Goal: Transaction & Acquisition: Purchase product/service

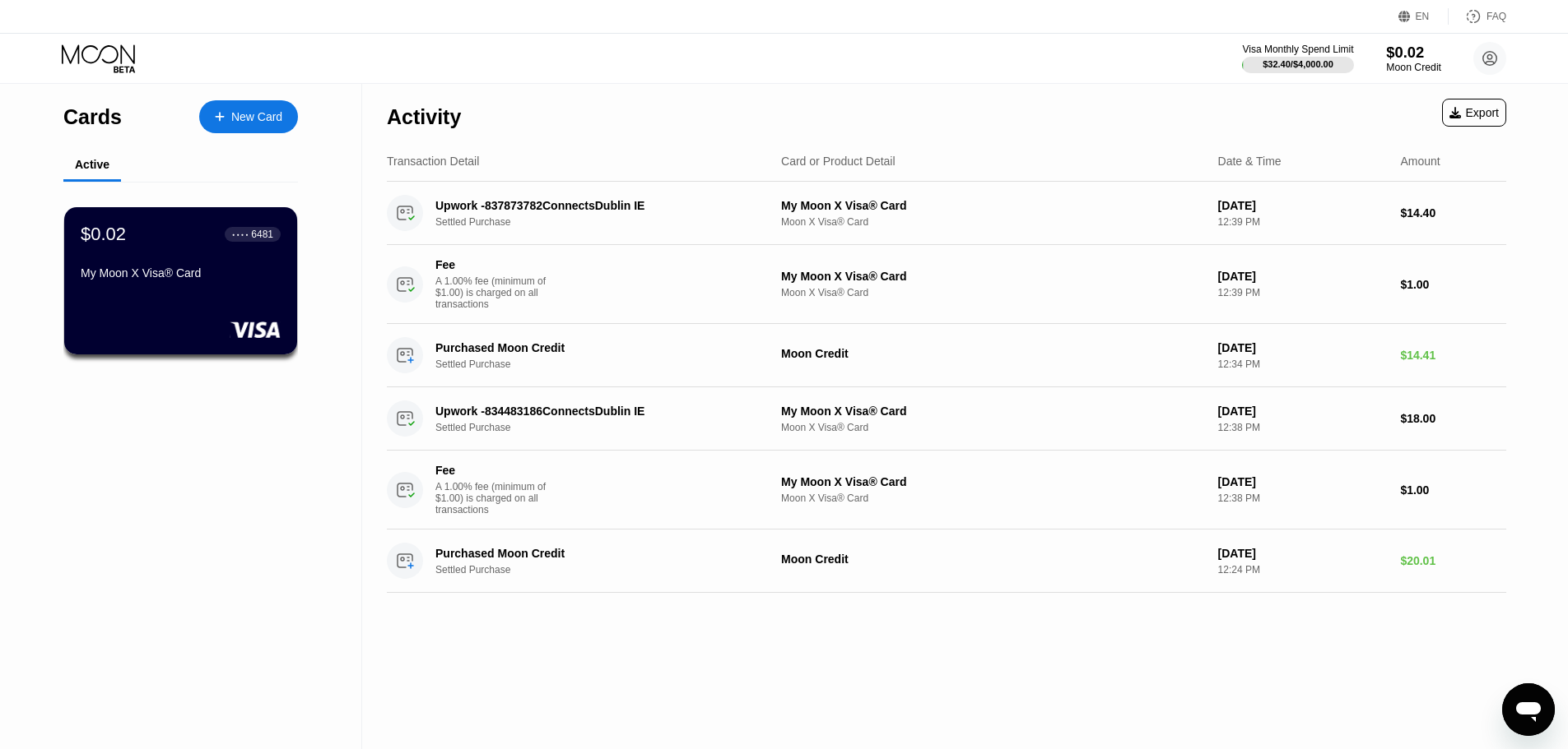
click at [1419, 62] on div "Moon Credit" at bounding box center [1414, 67] width 55 height 12
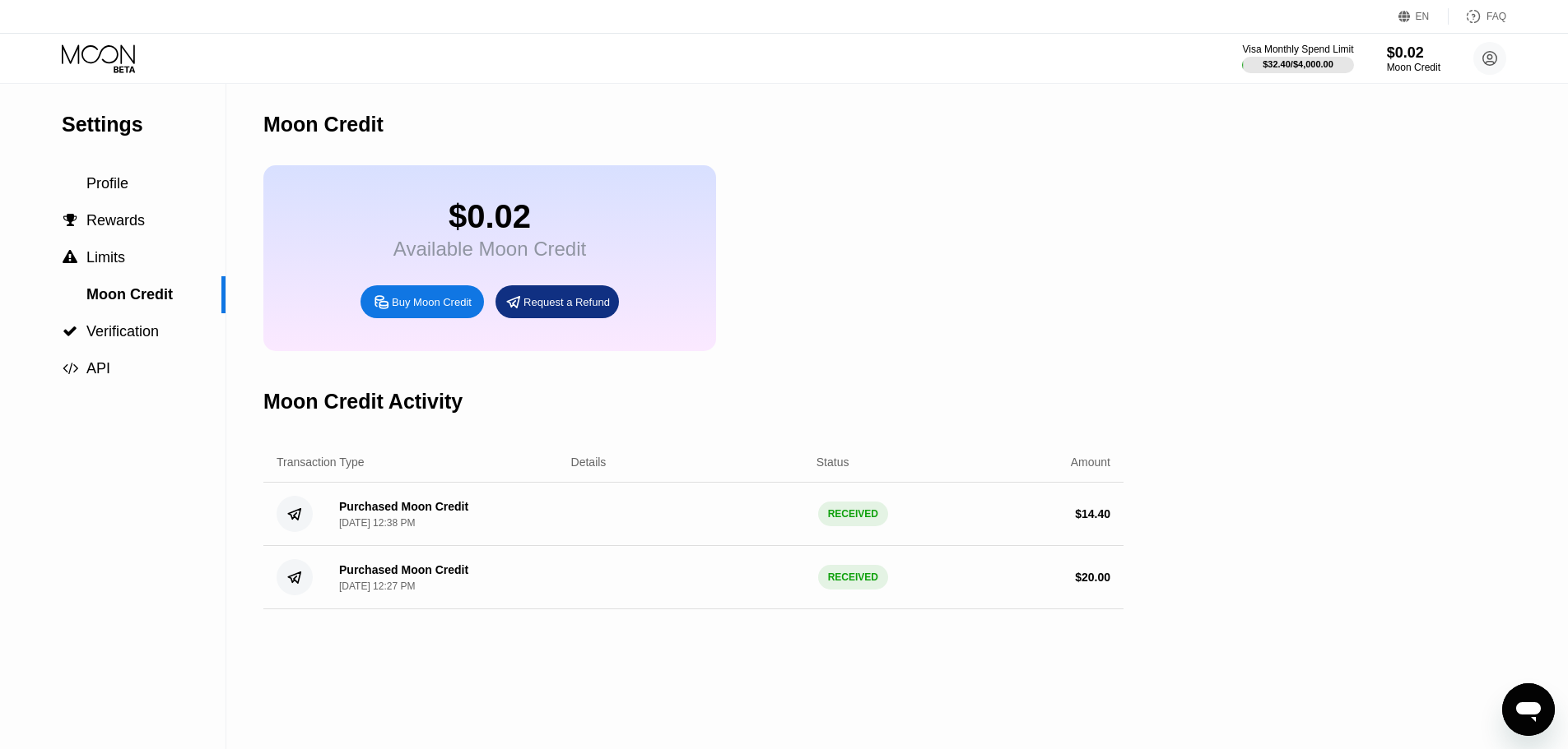
drag, startPoint x: 907, startPoint y: 319, endPoint x: 859, endPoint y: 327, distance: 48.7
click at [907, 319] on div "$0.02 Available Moon Credit Buy Moon Credit Request a Refund" at bounding box center [693, 258] width 860 height 186
click at [384, 319] on div "Buy Moon Credit" at bounding box center [422, 302] width 124 height 33
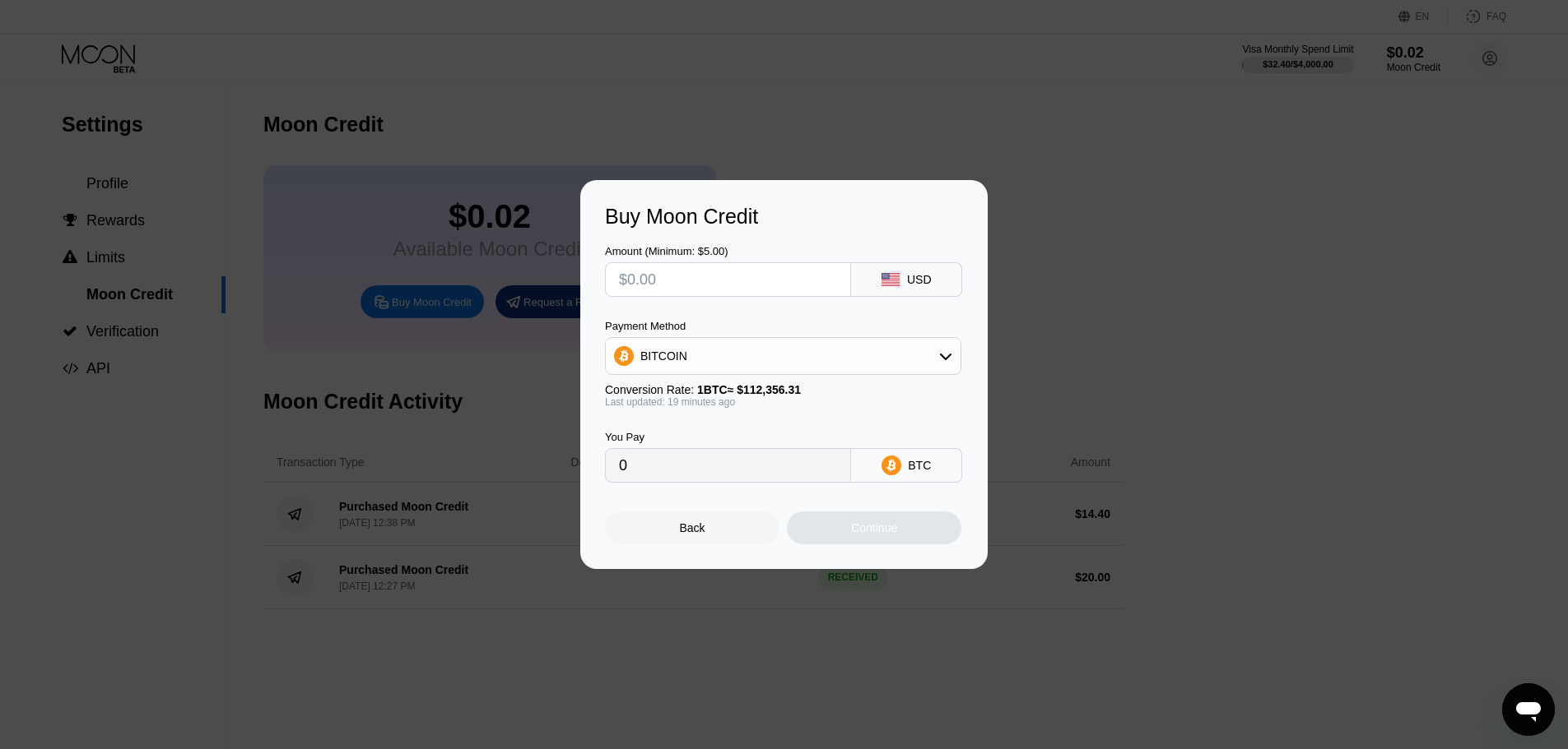
click at [684, 280] on input "text" at bounding box center [727, 280] width 218 height 33
type input "$13"
type input "0.00011527"
type input "$13"
click at [713, 357] on div "BITCOIN" at bounding box center [783, 357] width 355 height 33
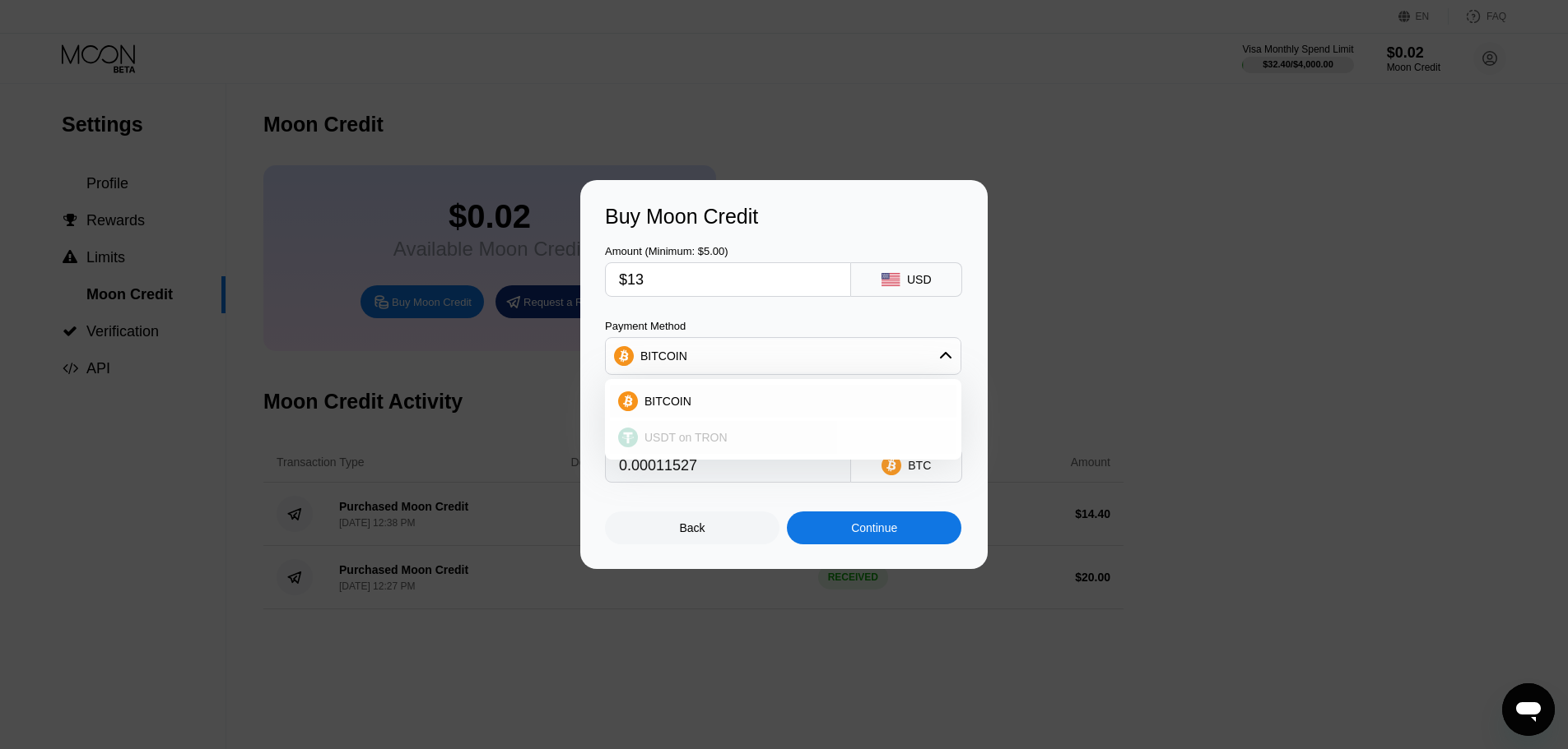
click at [680, 441] on span "USDT on TRON" at bounding box center [686, 438] width 83 height 13
type input "13.13"
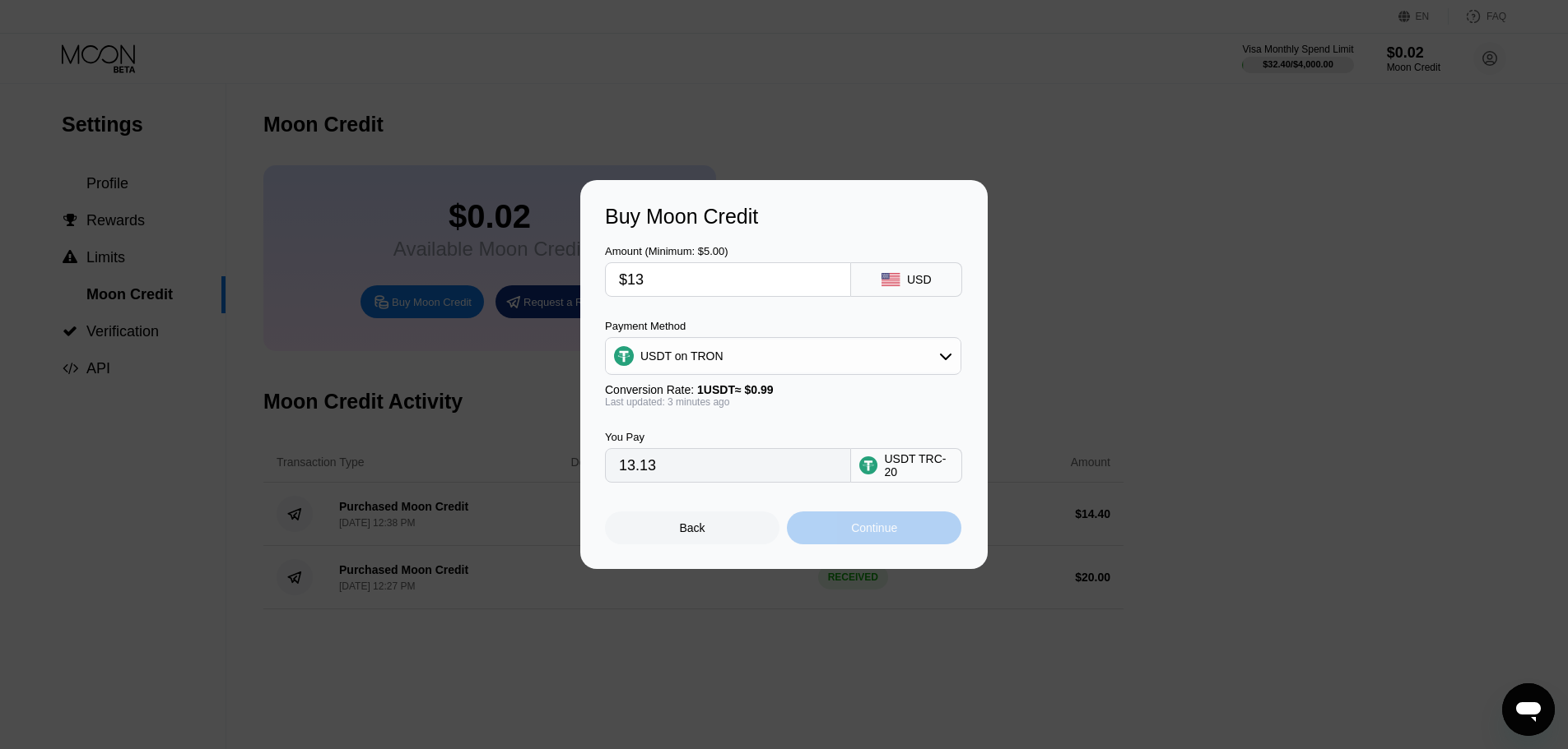
click at [916, 539] on div "Continue" at bounding box center [874, 528] width 174 height 33
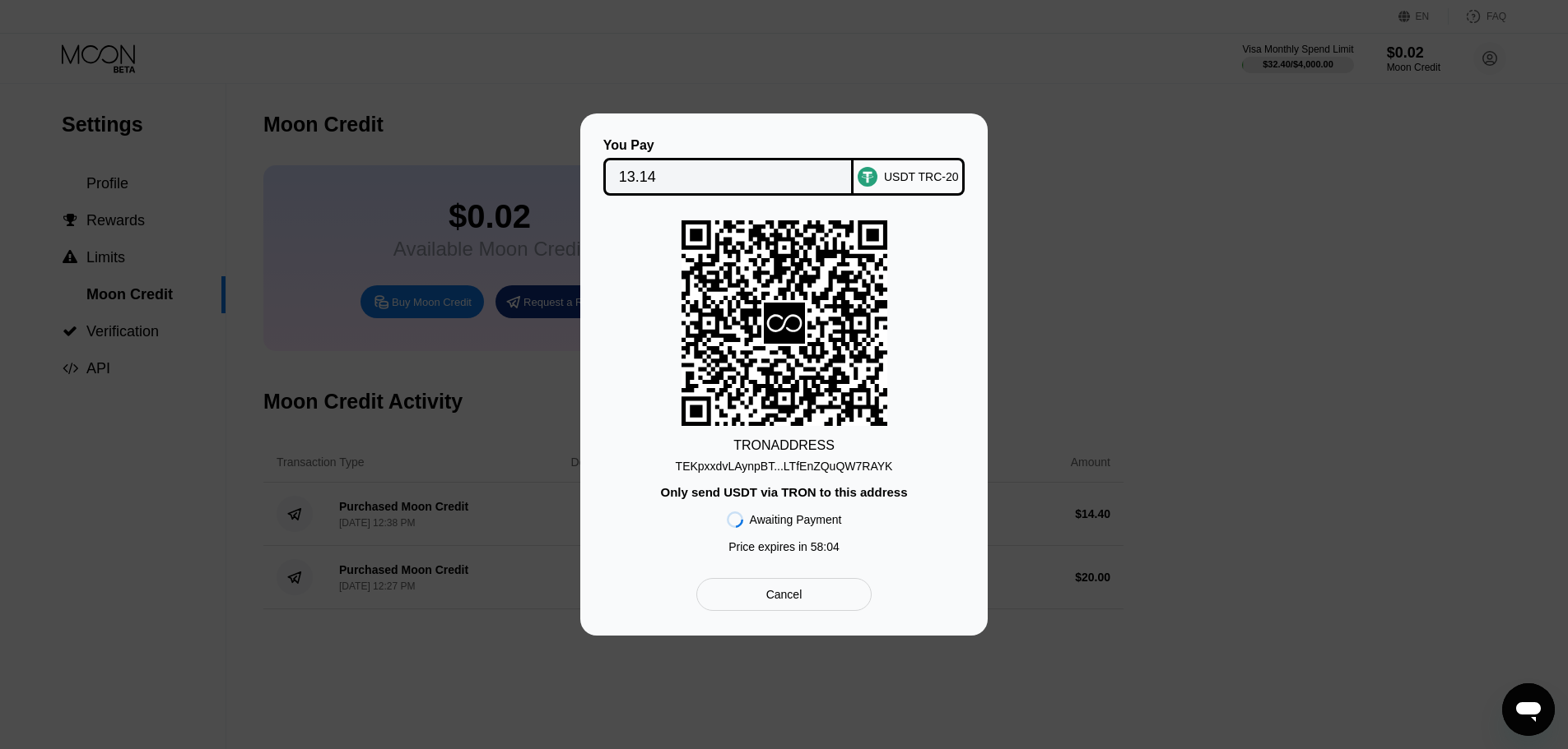
click at [802, 468] on div "TEKpxxdvLAynpBT...LTfEnZQuQW7RAYK" at bounding box center [784, 466] width 218 height 13
click at [680, 176] on input "13.14" at bounding box center [728, 177] width 219 height 33
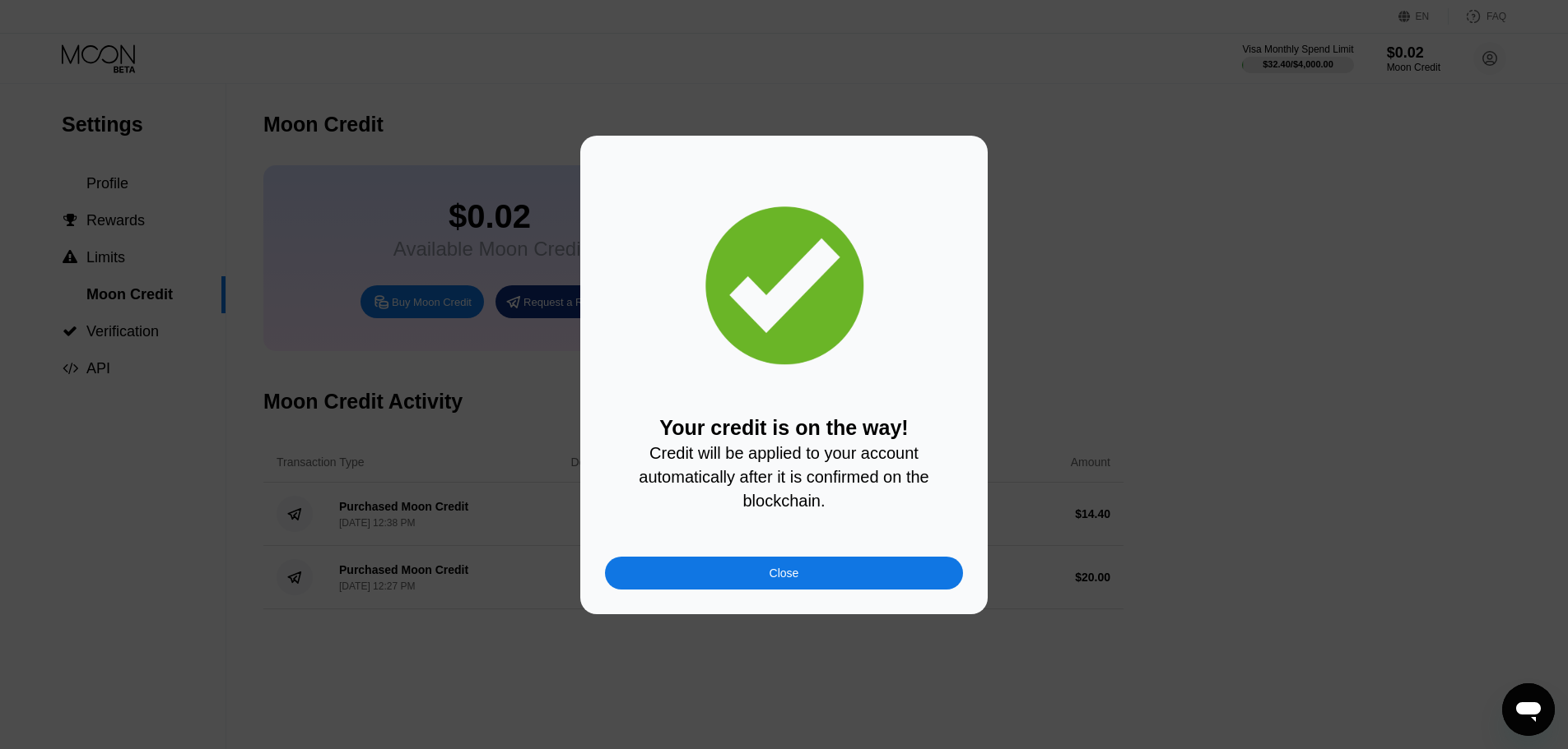
drag, startPoint x: 816, startPoint y: 571, endPoint x: 958, endPoint y: 556, distance: 142.8
click at [816, 571] on div "Close" at bounding box center [784, 573] width 358 height 33
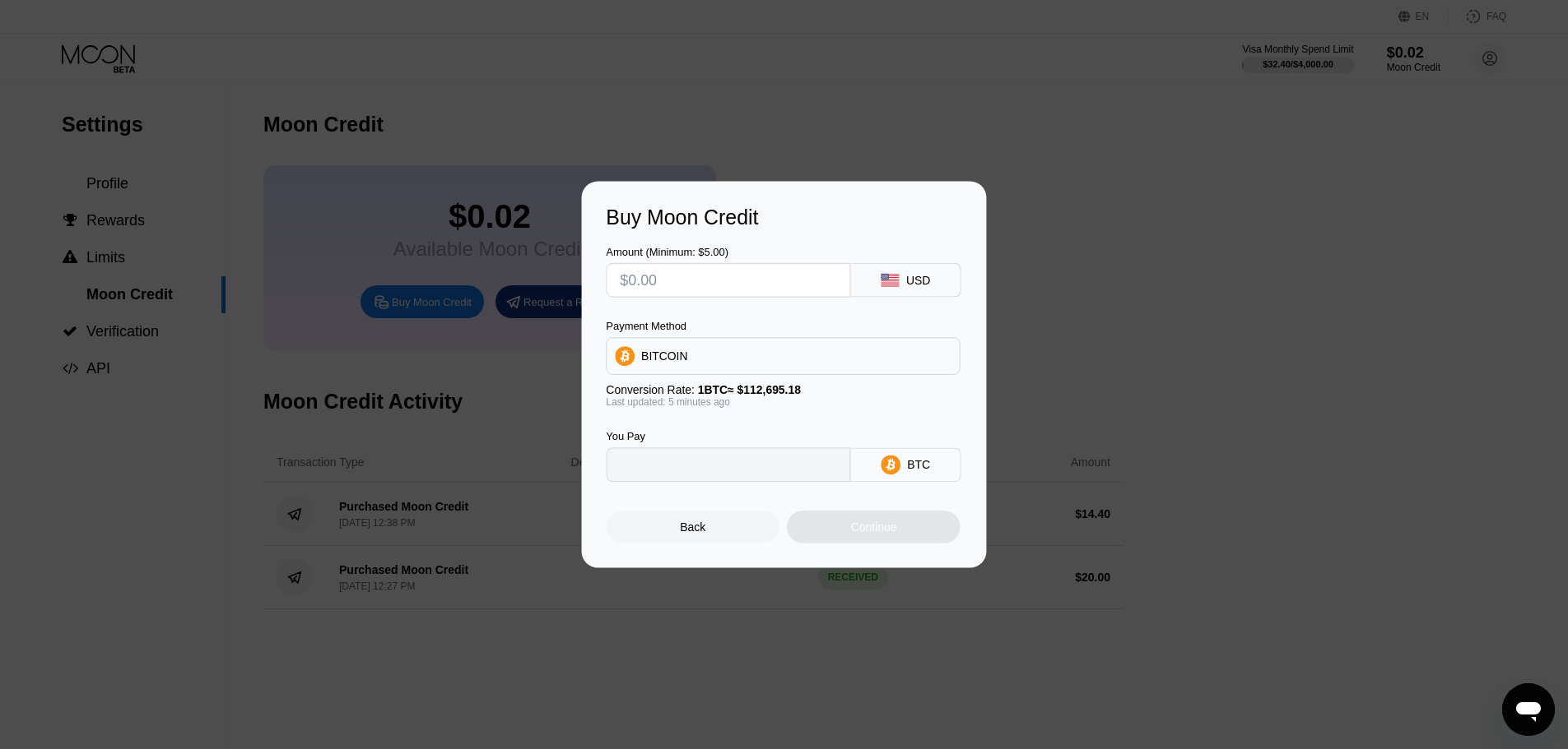
type input "0"
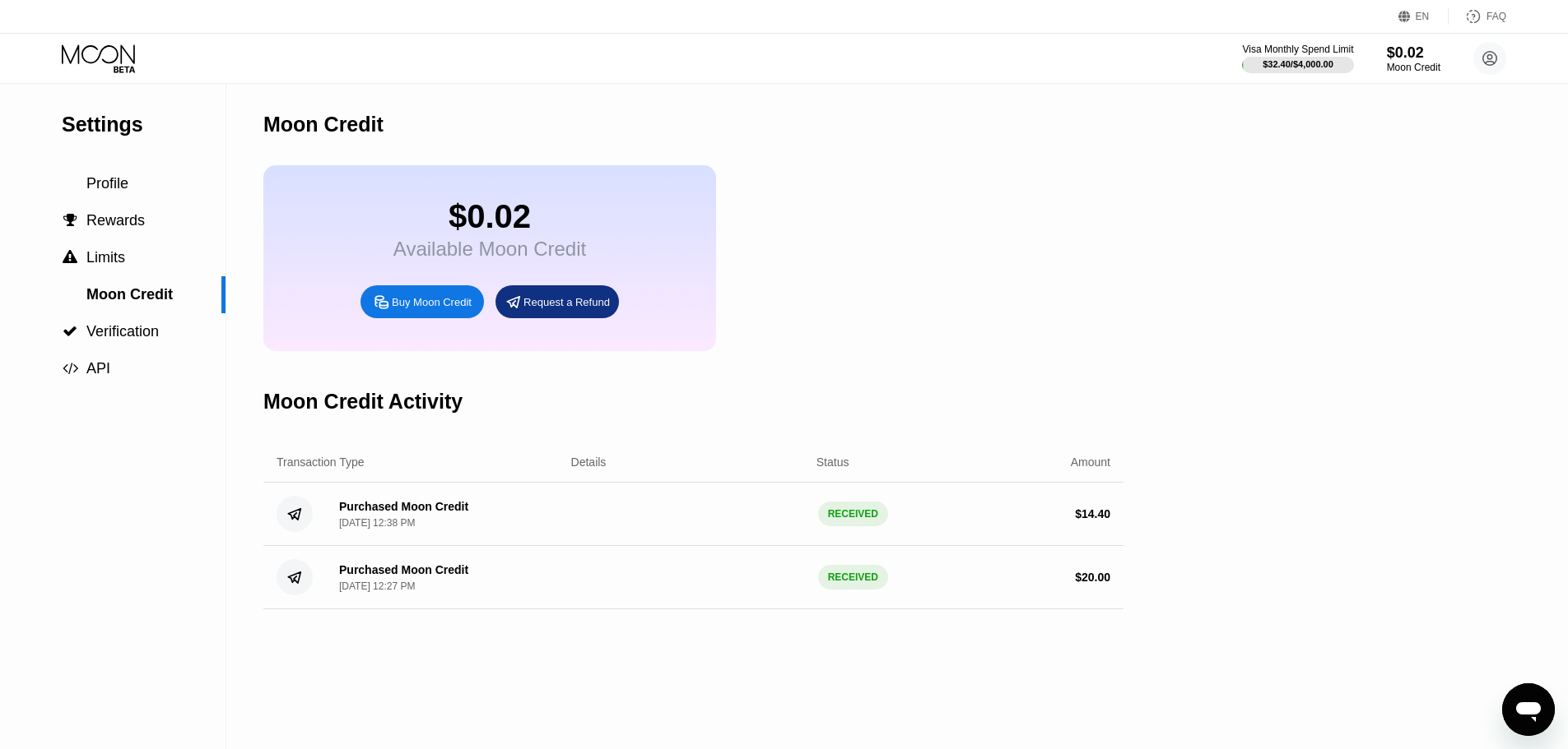
click at [1365, 469] on div "Settings Profile  Rewards  Limits Moon Credit  Verification  API Moon Credi…" at bounding box center [784, 416] width 1568 height 665
click at [94, 65] on icon at bounding box center [100, 58] width 77 height 29
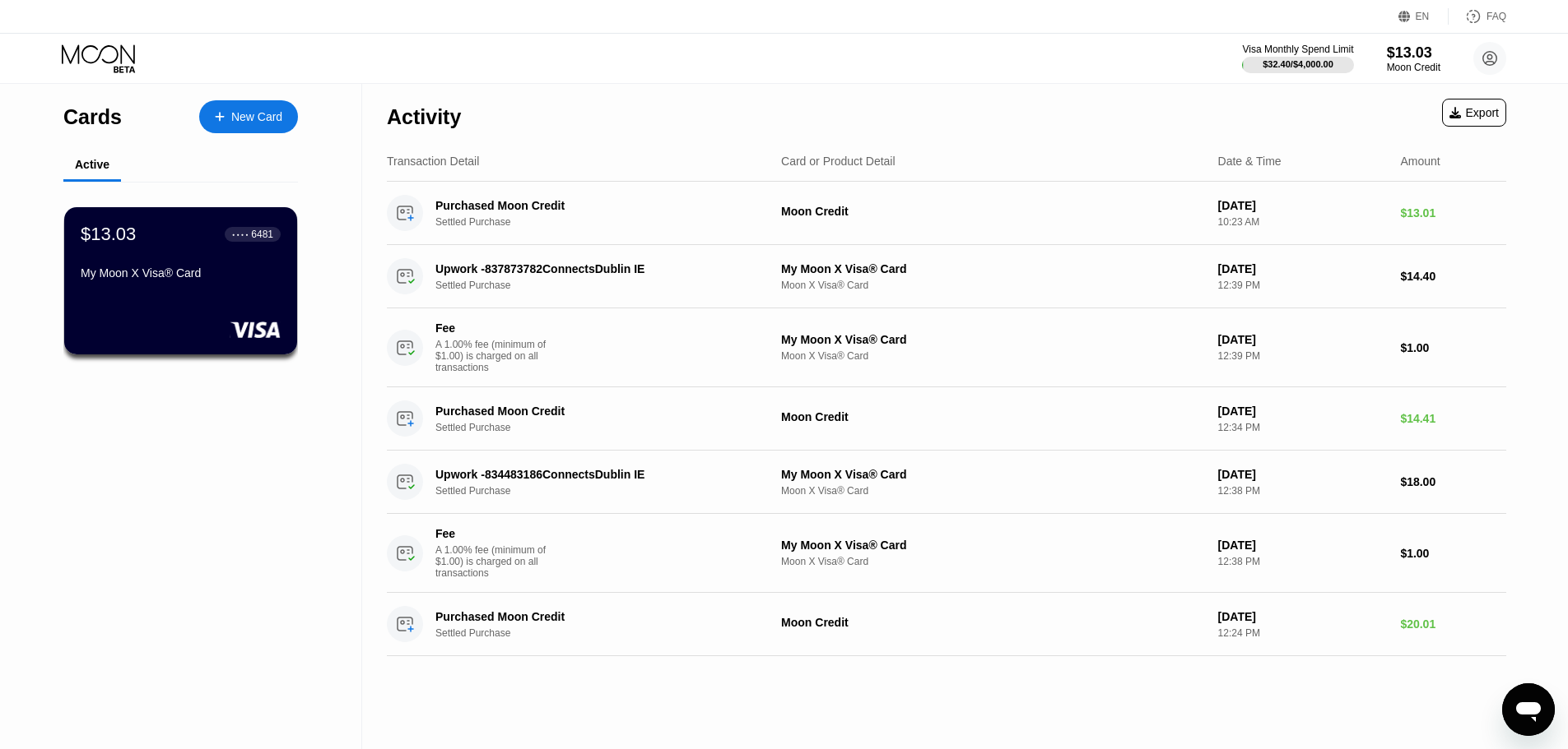
drag, startPoint x: 256, startPoint y: 582, endPoint x: 262, endPoint y: 589, distance: 9.2
click at [256, 582] on div "Cards New Card Active $13.03 ● ● ● ● 6481 My Moon X Visa® Card" at bounding box center [181, 416] width 362 height 665
click at [102, 68] on icon at bounding box center [100, 58] width 77 height 29
click at [96, 54] on icon at bounding box center [100, 58] width 77 height 29
click at [168, 268] on div "$13.03 ● ● ● ● 6481 My Moon X Visa® Card" at bounding box center [181, 254] width 202 height 64
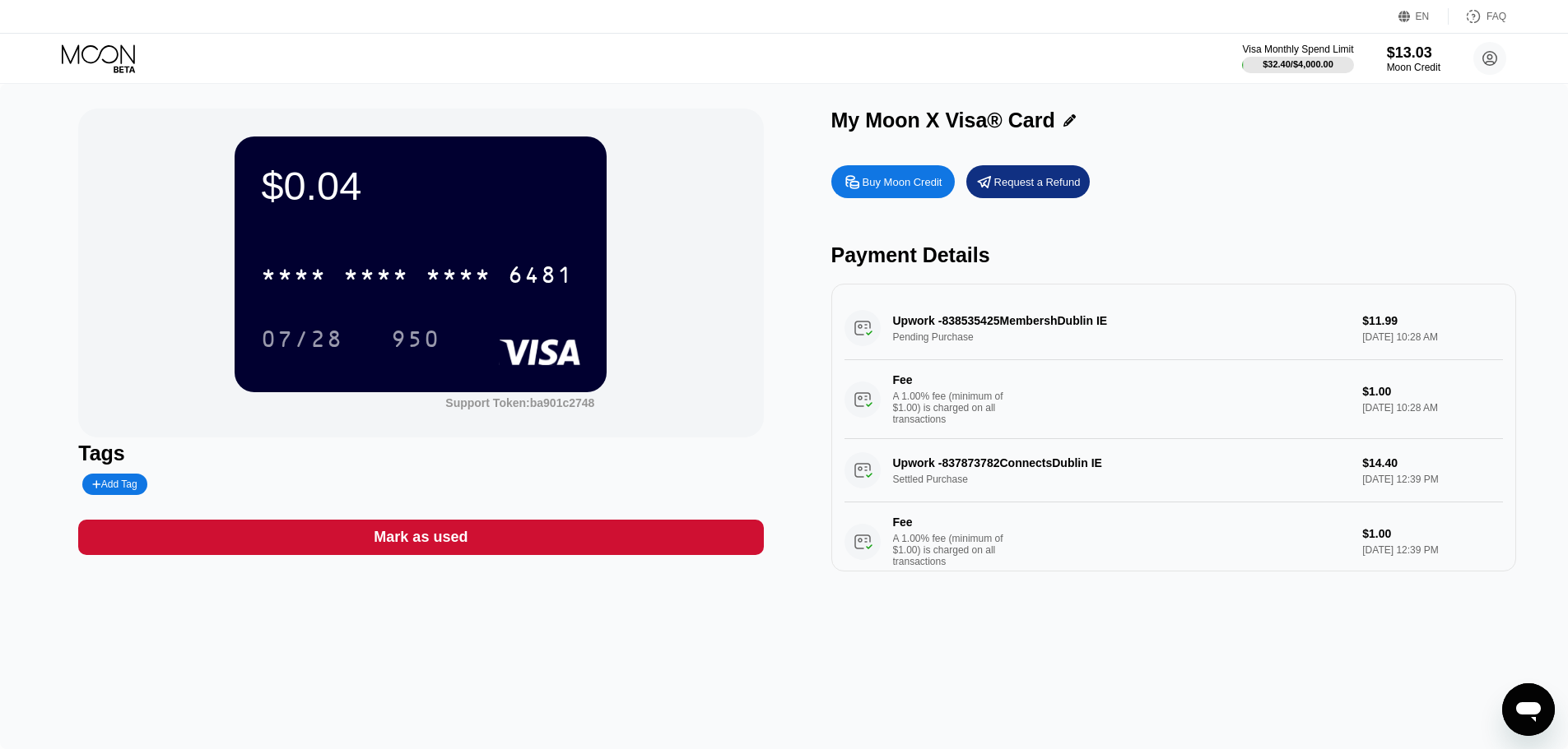
click at [118, 58] on icon at bounding box center [100, 58] width 77 height 29
